Goal: Find specific page/section: Find specific page/section

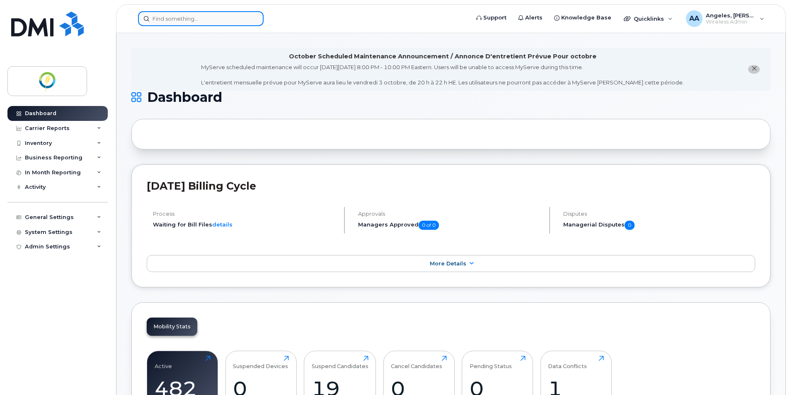
click at [203, 24] on input at bounding box center [201, 18] width 126 height 15
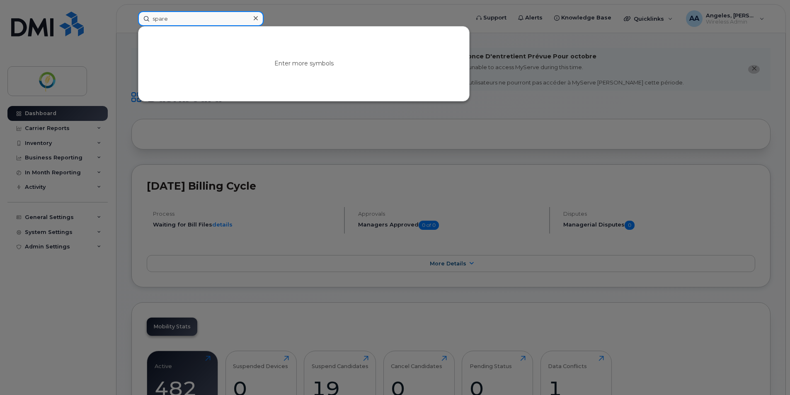
type input "spare"
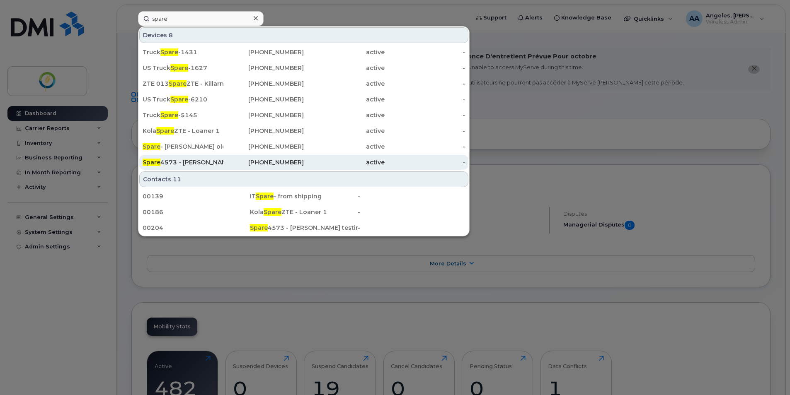
drag, startPoint x: 199, startPoint y: 160, endPoint x: 207, endPoint y: 161, distance: 7.9
click at [199, 161] on div "Spare 4573 - [PERSON_NAME] testing for the trucks" at bounding box center [183, 162] width 81 height 8
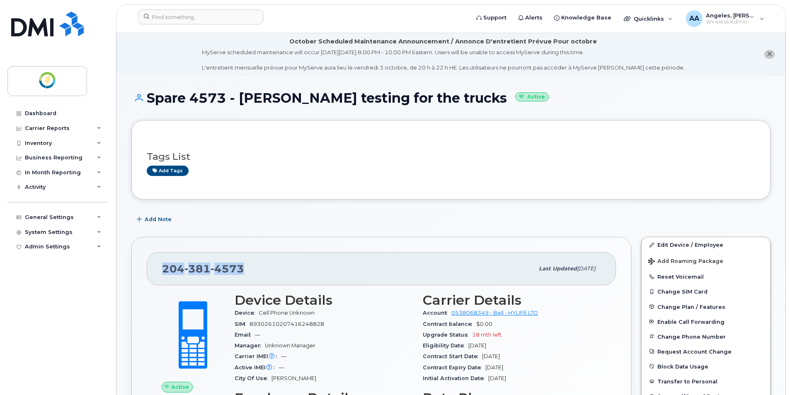
drag, startPoint x: 267, startPoint y: 268, endPoint x: 144, endPoint y: 269, distance: 122.3
copy span "204 381 4573"
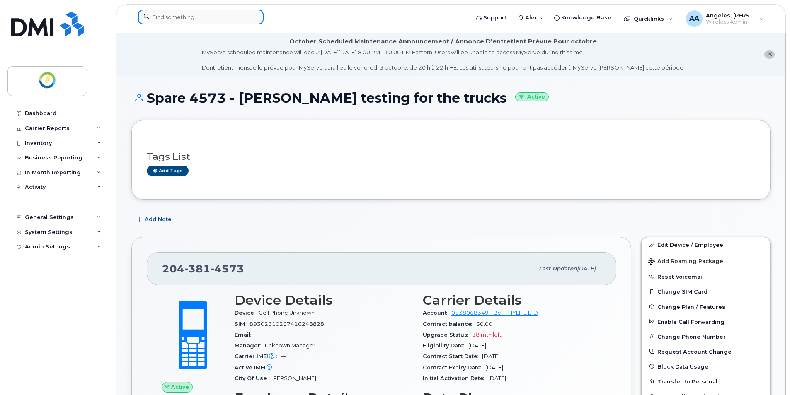
click at [187, 18] on input at bounding box center [201, 17] width 126 height 15
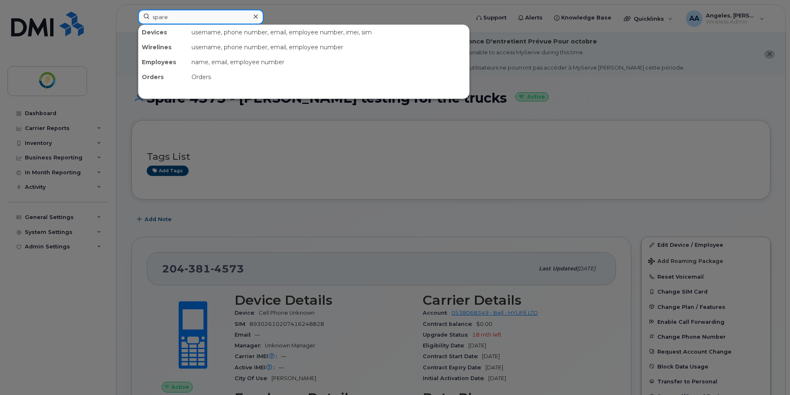
type input "spare"
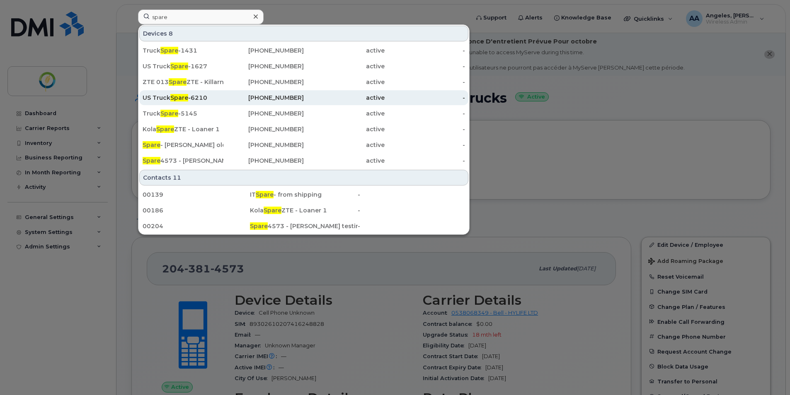
click at [194, 97] on div "US Truck Spare -6210" at bounding box center [183, 98] width 81 height 8
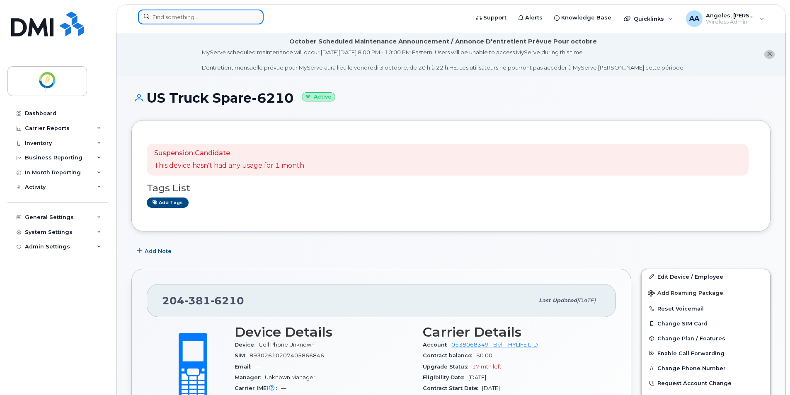
click at [191, 18] on input at bounding box center [201, 17] width 126 height 15
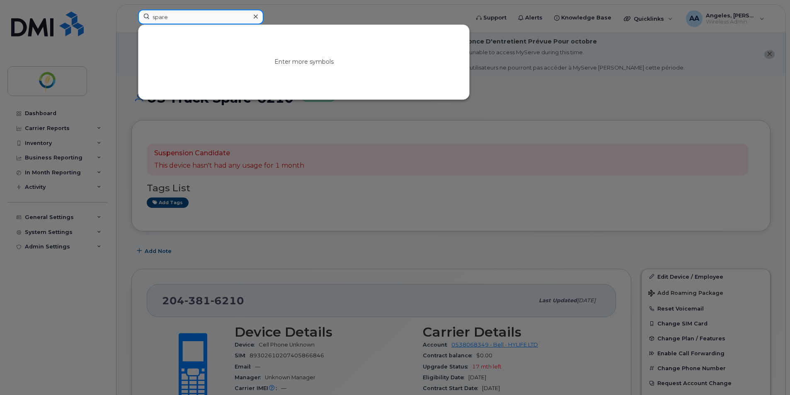
type input "spare"
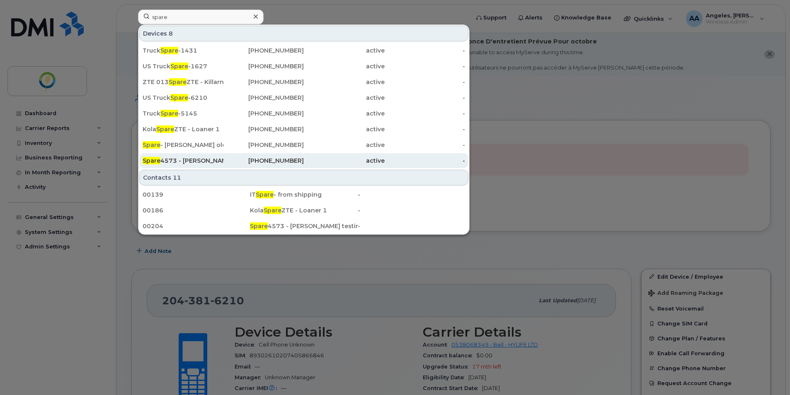
drag, startPoint x: 201, startPoint y: 162, endPoint x: 243, endPoint y: 157, distance: 42.3
click at [201, 163] on div "Spare 4573 - [PERSON_NAME] testing for the trucks" at bounding box center [183, 161] width 81 height 8
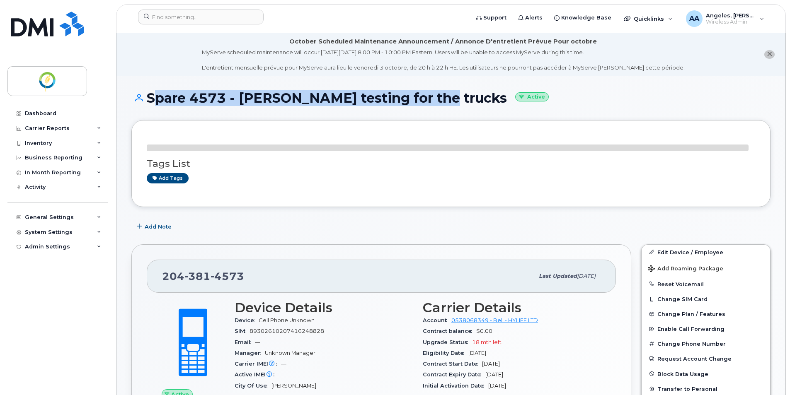
drag, startPoint x: 148, startPoint y: 95, endPoint x: 441, endPoint y: 87, distance: 293.1
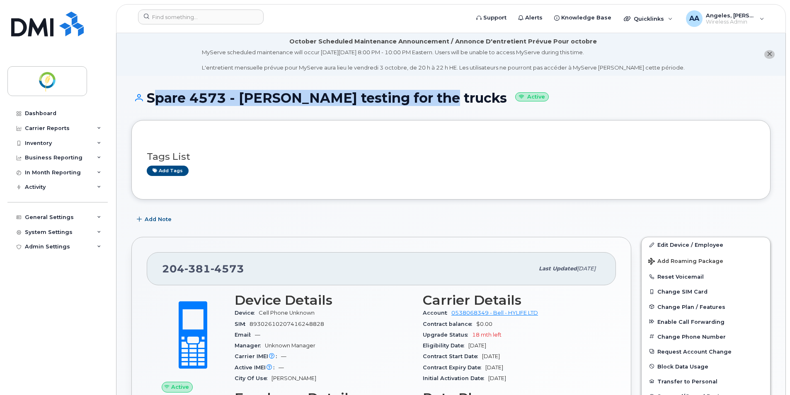
copy h1 "Spare 4573 - Shawn testing for the trucks"
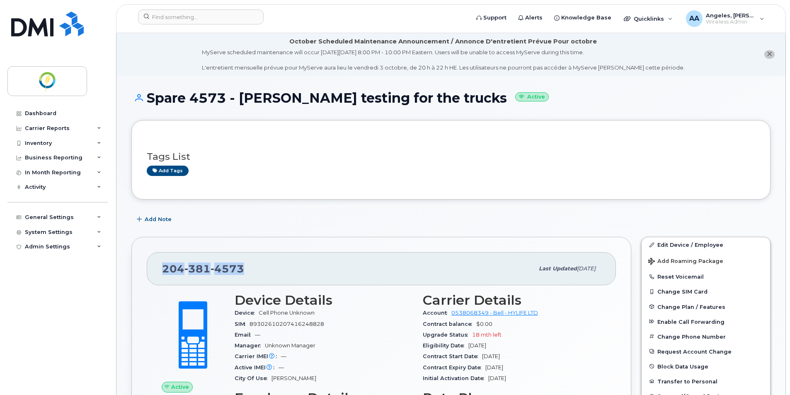
drag, startPoint x: 211, startPoint y: 272, endPoint x: 160, endPoint y: 274, distance: 51.0
click at [160, 274] on div "204 381 4573 Last updated Mar 28, 2025" at bounding box center [381, 268] width 469 height 33
copy span "204 381 4573"
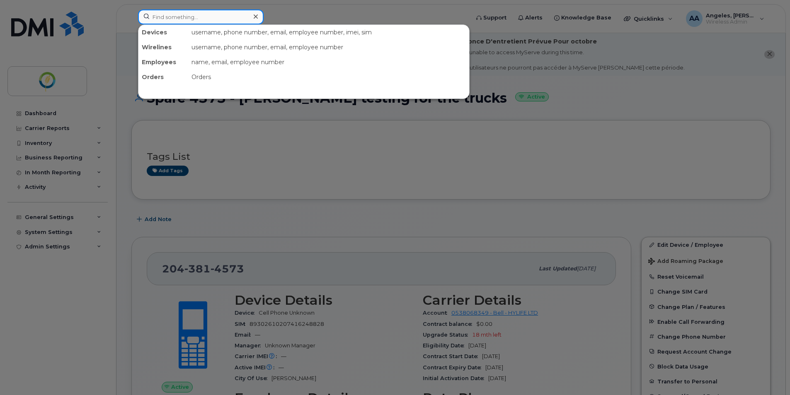
click at [219, 15] on input at bounding box center [201, 17] width 126 height 15
click at [185, 13] on input at bounding box center [201, 17] width 126 height 15
paste input "Truck NA 6156-006"
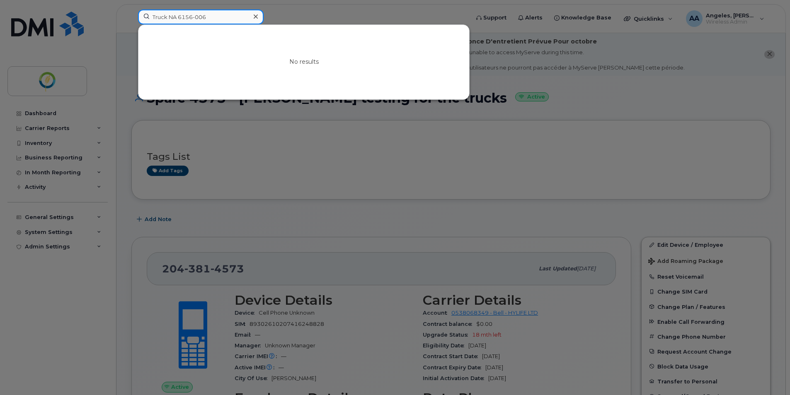
drag, startPoint x: 212, startPoint y: 18, endPoint x: 96, endPoint y: 15, distance: 116.1
click at [131, 15] on div "Truck NA 6156-006 No results" at bounding box center [300, 19] width 339 height 18
paste input "4312053097"
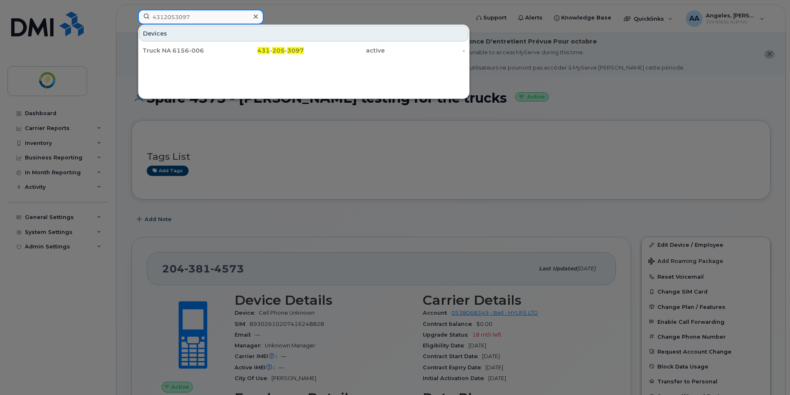
type input "4312053097"
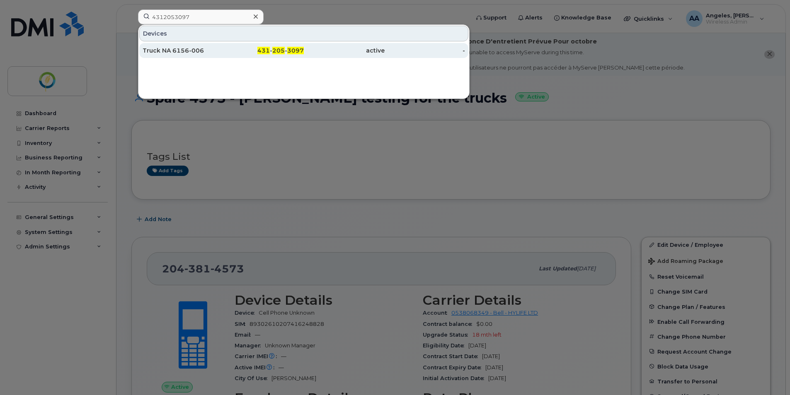
click at [179, 50] on div "Truck NA 6156-006" at bounding box center [183, 50] width 81 height 8
